Goal: Contribute content

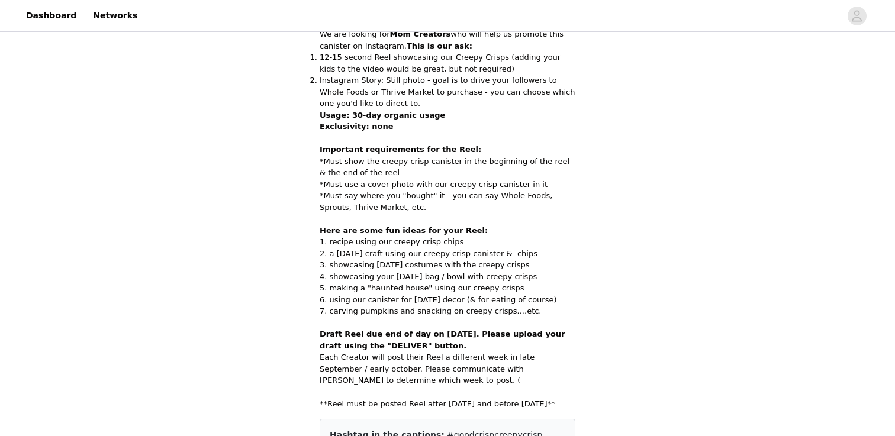
scroll to position [434, 0]
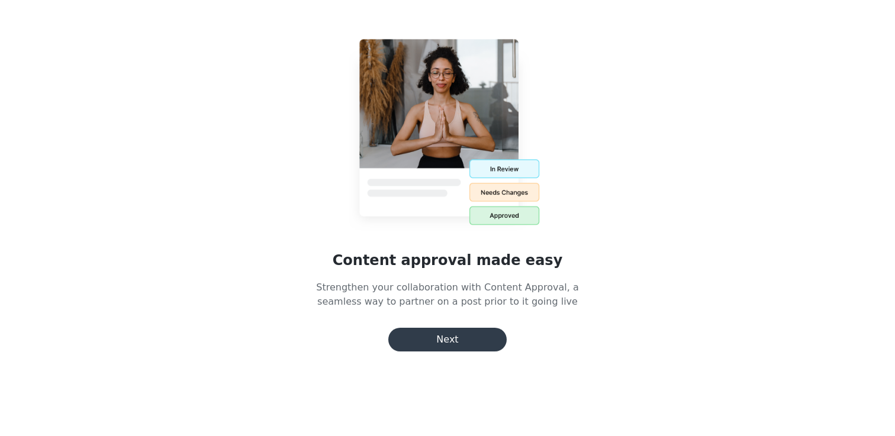
scroll to position [75, 0]
click at [448, 334] on button "Next" at bounding box center [447, 340] width 118 height 24
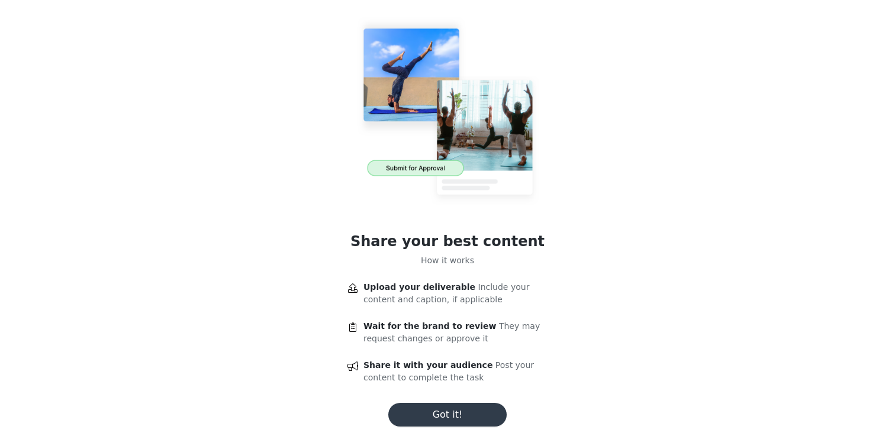
scroll to position [22, 0]
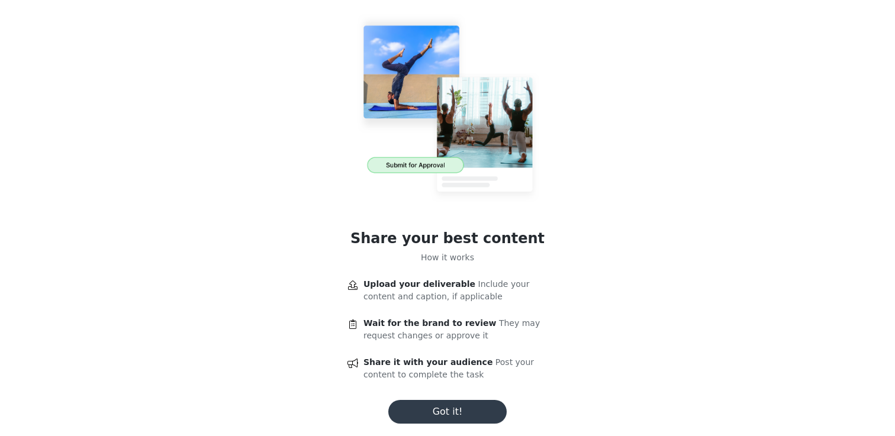
click at [440, 405] on button "Got it!" at bounding box center [447, 412] width 118 height 24
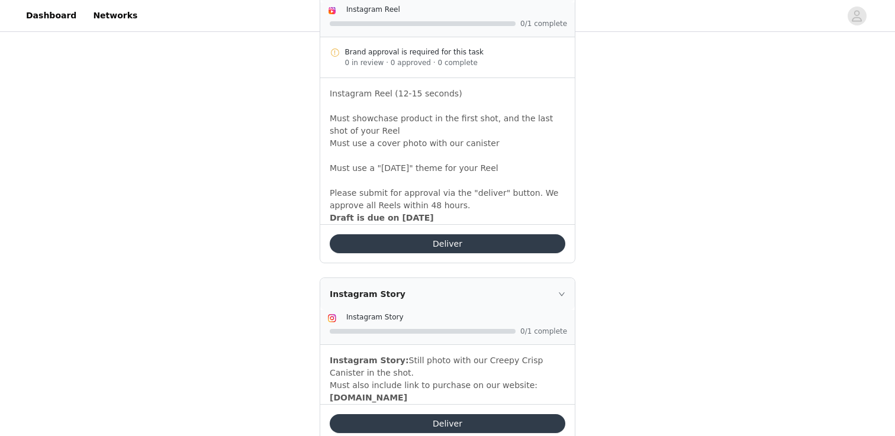
scroll to position [397, 0]
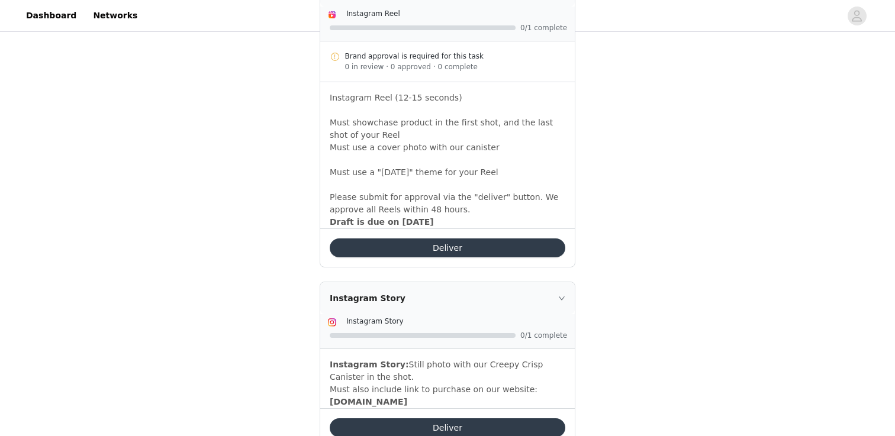
click at [424, 249] on button "Deliver" at bounding box center [448, 248] width 236 height 19
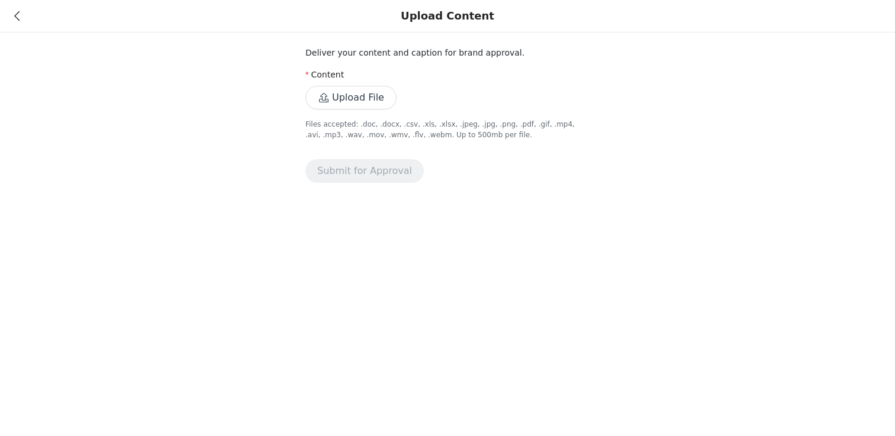
click at [362, 86] on button "Upload File" at bounding box center [350, 98] width 91 height 24
click at [9, 17] on div "Upload Content" at bounding box center [447, 16] width 895 height 33
click at [19, 17] on icon at bounding box center [16, 16] width 5 height 8
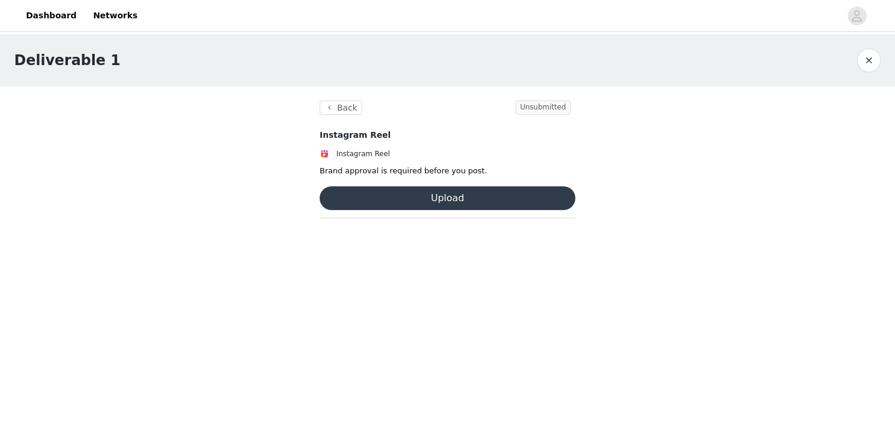
click at [373, 198] on button "Upload" at bounding box center [448, 198] width 256 height 24
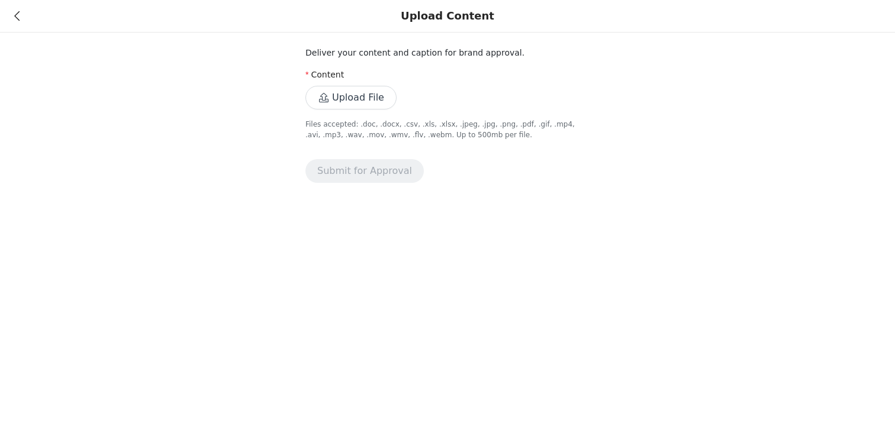
click at [341, 104] on button "Upload File" at bounding box center [350, 98] width 91 height 24
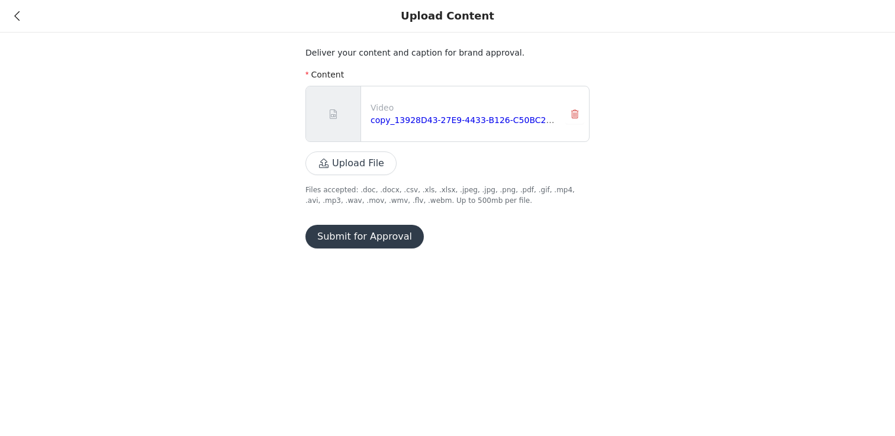
click at [367, 231] on button "Submit for Approval" at bounding box center [364, 237] width 118 height 24
click at [18, 17] on div "Upload Content Deliver your content and caption for brand approval. Content Vid…" at bounding box center [447, 218] width 895 height 436
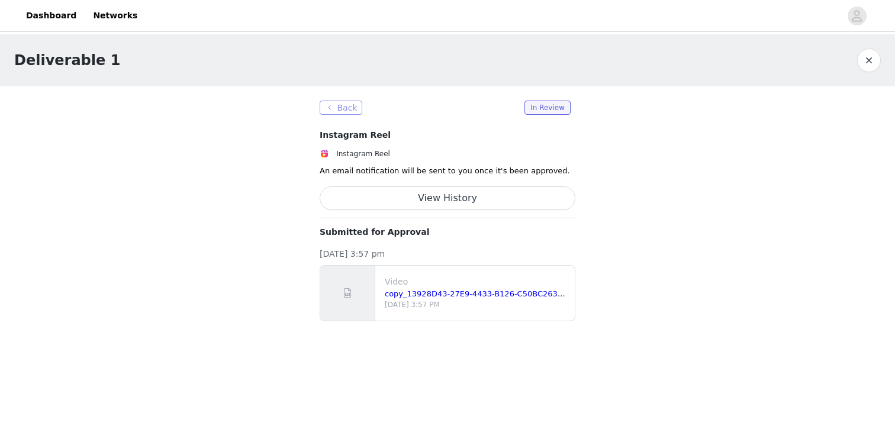
click at [350, 107] on button "Back" at bounding box center [341, 108] width 43 height 14
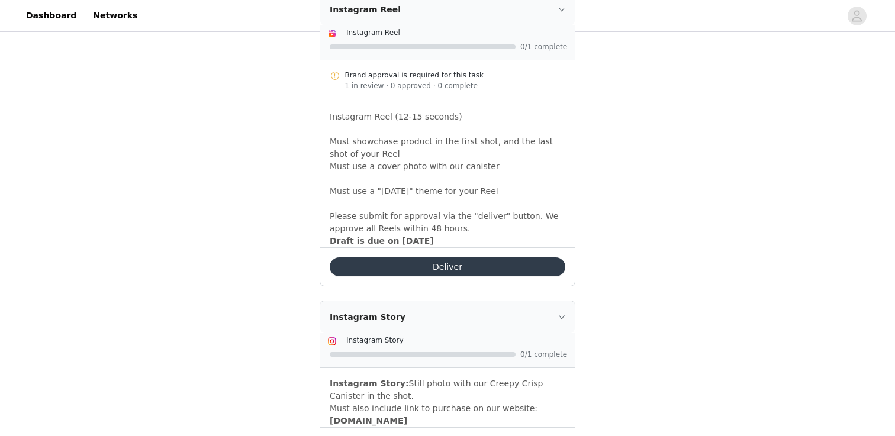
scroll to position [437, 0]
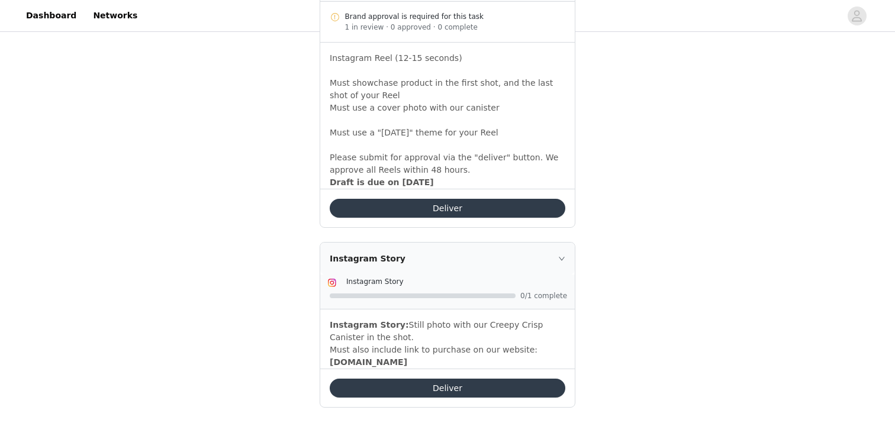
click at [434, 386] on button "Deliver" at bounding box center [448, 388] width 236 height 19
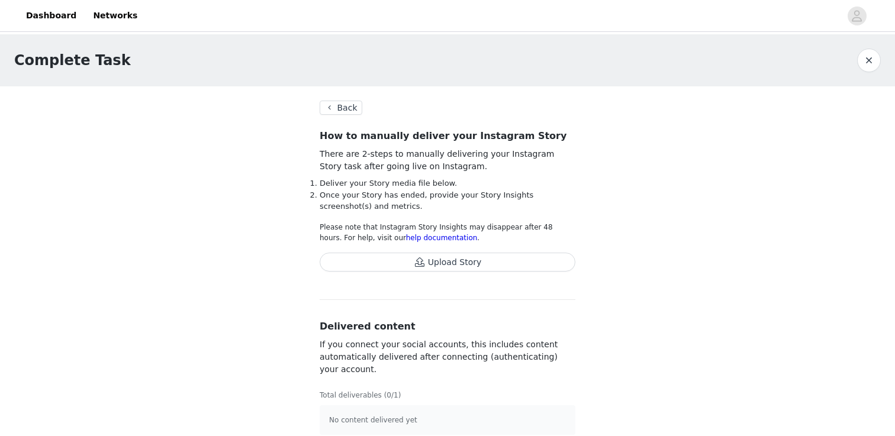
click at [425, 259] on button "Upload Story" at bounding box center [448, 262] width 256 height 19
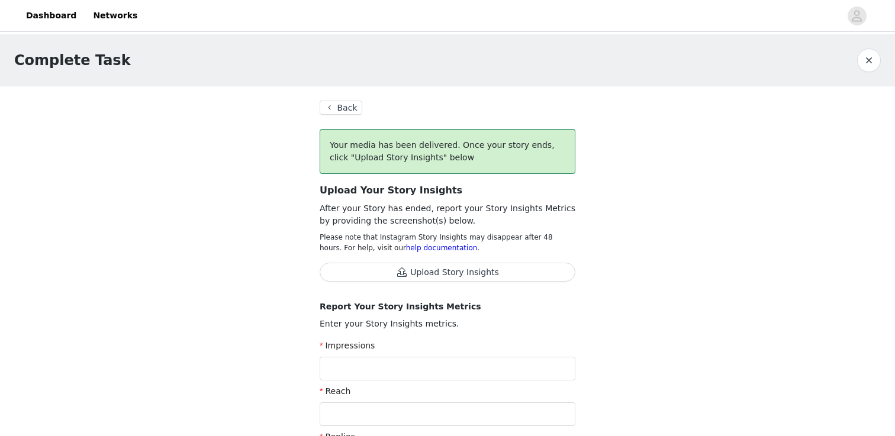
click at [339, 104] on button "Back" at bounding box center [341, 108] width 43 height 14
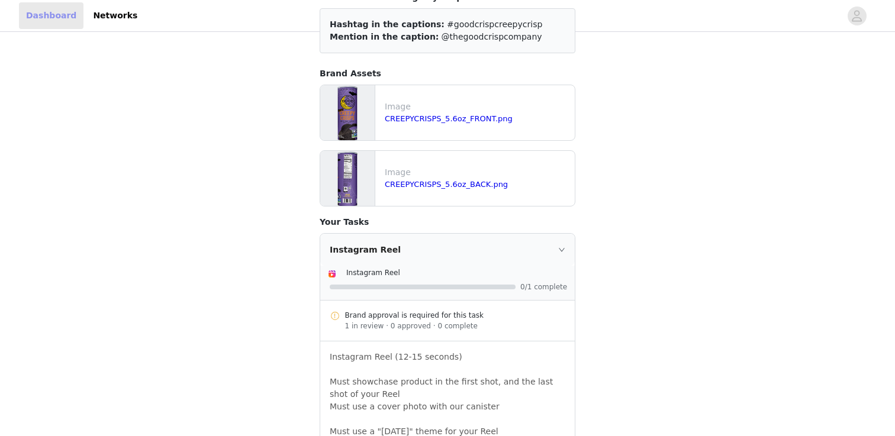
scroll to position [94, 0]
